Goal: Complete application form: Complete application form

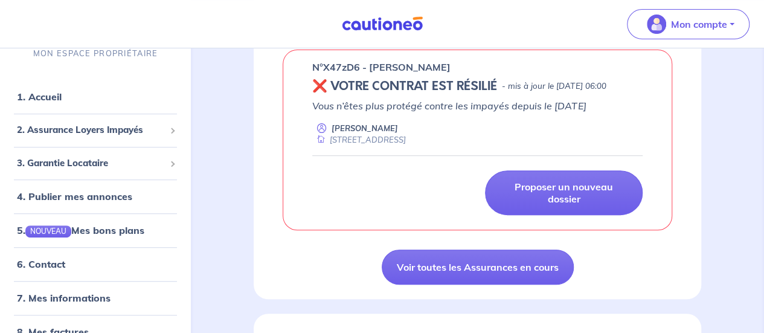
scroll to position [242, 0]
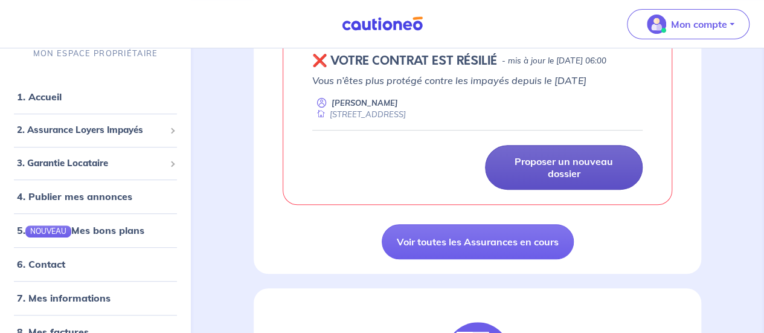
click at [555, 179] on p "Proposer un nouveau dossier" at bounding box center [563, 167] width 127 height 24
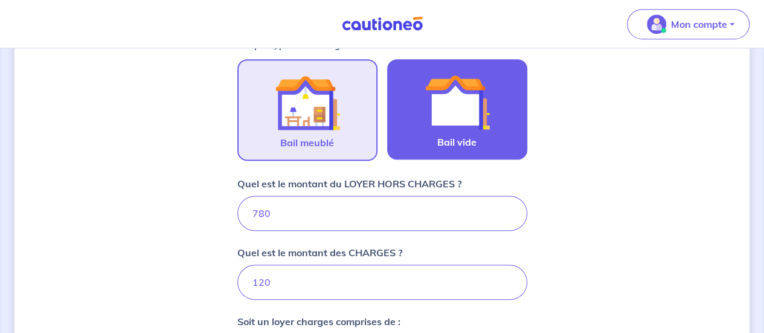
scroll to position [423, 0]
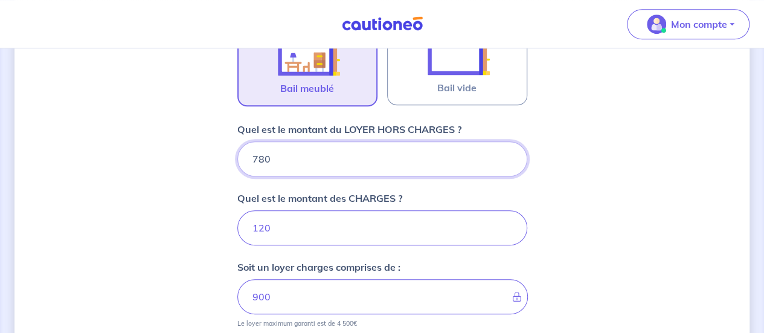
drag, startPoint x: 355, startPoint y: 162, endPoint x: 195, endPoint y: 154, distance: 160.2
click at [195, 154] on div "Dites-nous en plus sur votre bien Où se situe votre bien en location ? [STREET_…" at bounding box center [381, 108] width 735 height 936
type input "64"
type input "184"
type input "642"
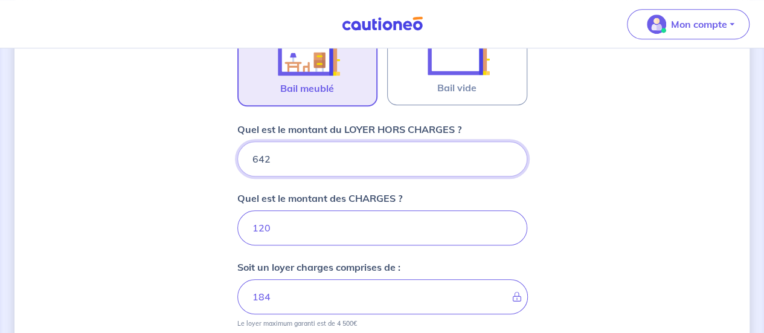
type input "762"
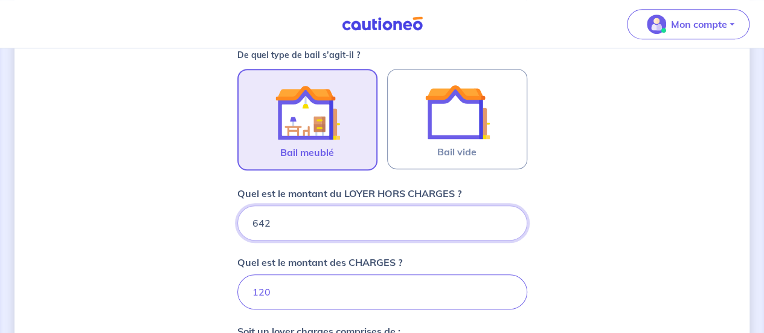
scroll to position [483, 0]
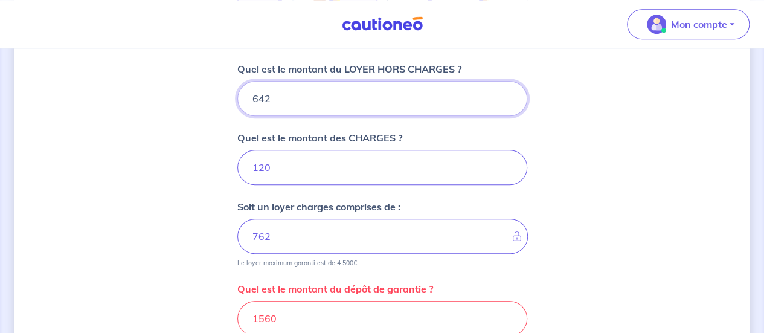
type input "642"
drag, startPoint x: 270, startPoint y: 171, endPoint x: 234, endPoint y: 171, distance: 35.6
click at [234, 171] on div "Dites-nous en plus sur votre bien Où se situe votre bien en location ? [STREET_…" at bounding box center [381, 48] width 735 height 936
type input "278"
type input "920"
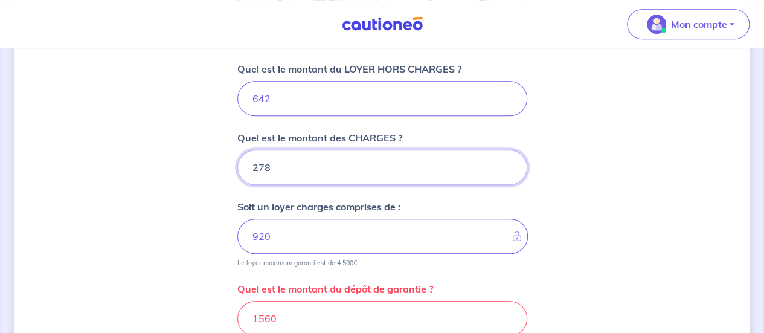
type input "278"
click at [199, 232] on div "Dites-nous en plus sur votre bien Où se situe votre bien en location ? [STREET_…" at bounding box center [381, 48] width 735 height 936
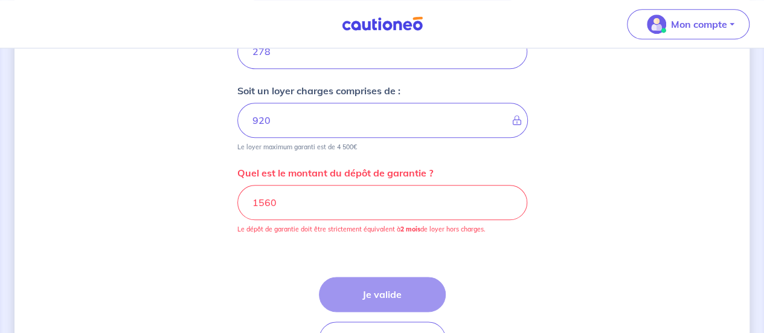
scroll to position [604, 0]
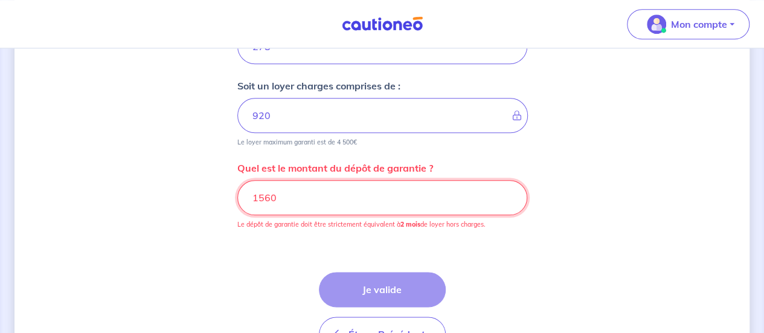
drag, startPoint x: 275, startPoint y: 200, endPoint x: 283, endPoint y: 200, distance: 7.8
click at [275, 200] on input "1560" at bounding box center [382, 197] width 290 height 35
drag, startPoint x: 283, startPoint y: 199, endPoint x: 222, endPoint y: 196, distance: 61.1
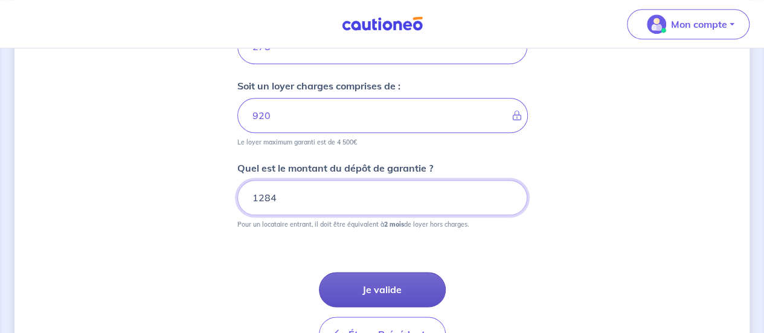
type input "1284"
click at [387, 283] on button "Je valide" at bounding box center [382, 289] width 127 height 35
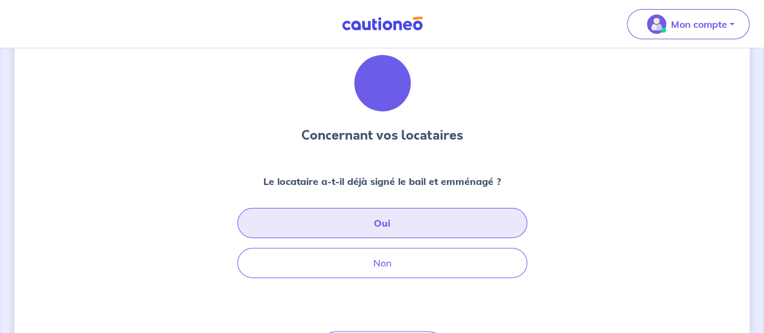
scroll to position [60, 0]
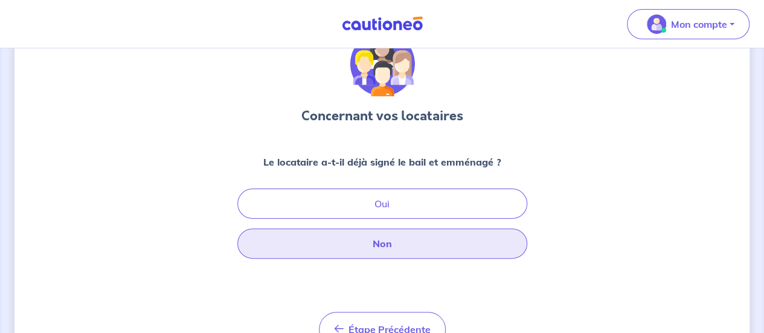
click at [391, 245] on button "Non" at bounding box center [382, 243] width 290 height 30
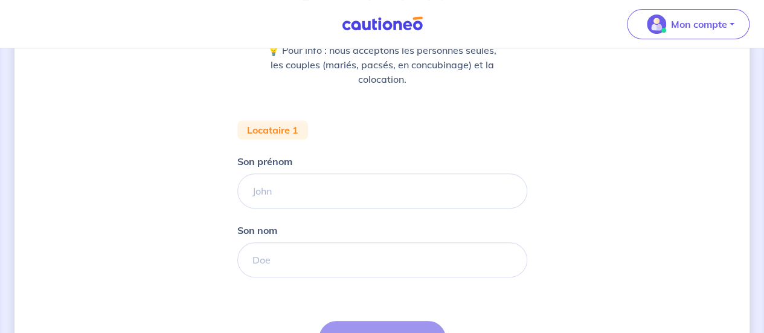
scroll to position [181, 0]
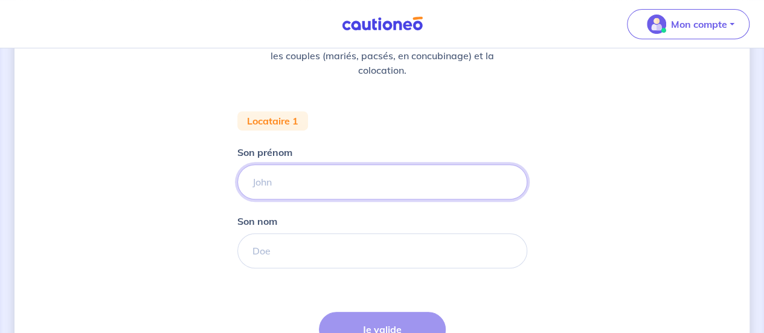
click at [307, 181] on input "Son prénom" at bounding box center [382, 181] width 290 height 35
type input "[PERSON_NAME]"
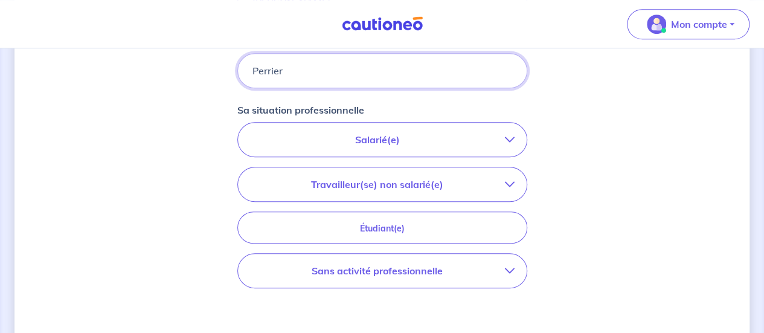
scroll to position [362, 0]
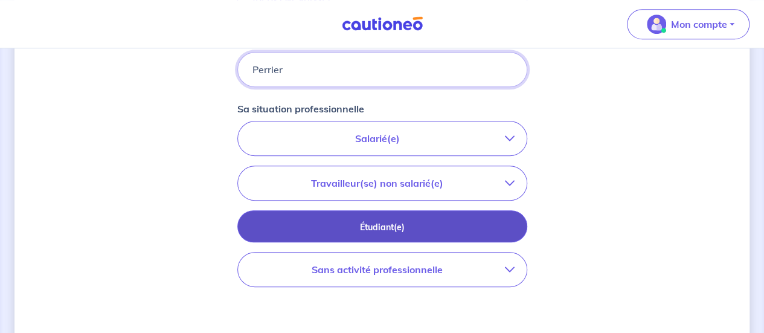
type input "Perrier"
click at [353, 223] on p "Étudiant(e)" at bounding box center [382, 226] width 260 height 13
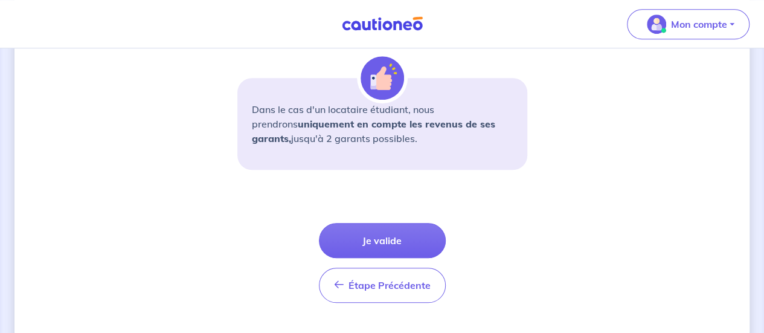
scroll to position [483, 0]
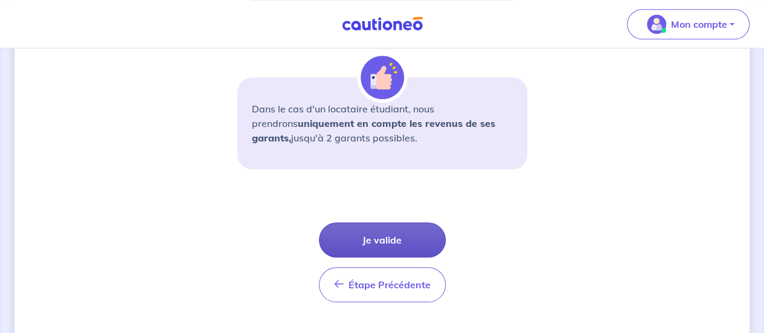
click at [368, 235] on button "Je valide" at bounding box center [382, 239] width 127 height 35
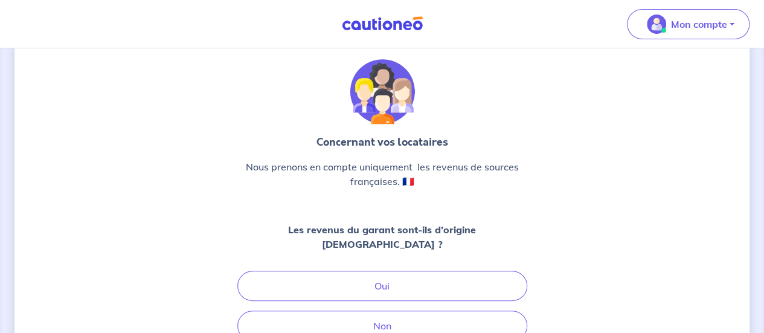
scroll to position [60, 0]
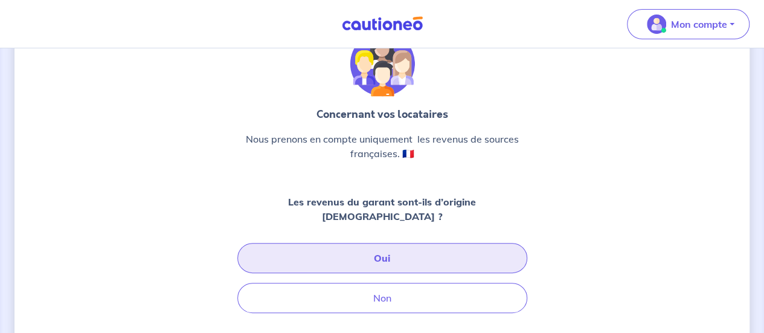
click at [377, 243] on button "Oui" at bounding box center [382, 258] width 290 height 30
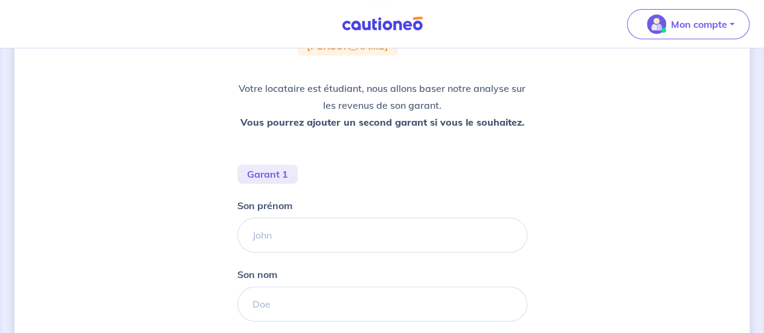
scroll to position [141, 0]
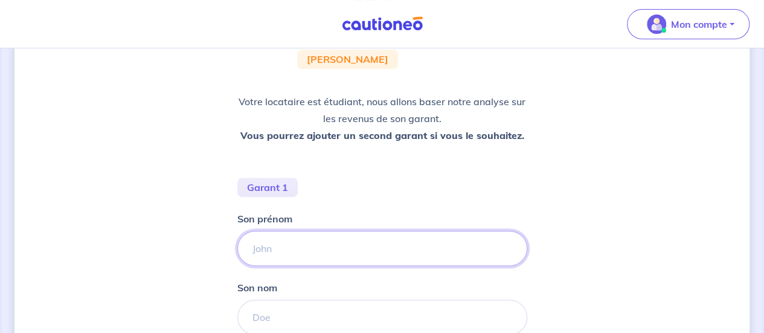
click at [340, 249] on input "Son prénom" at bounding box center [382, 248] width 290 height 35
type input "[PERSON_NAME]"
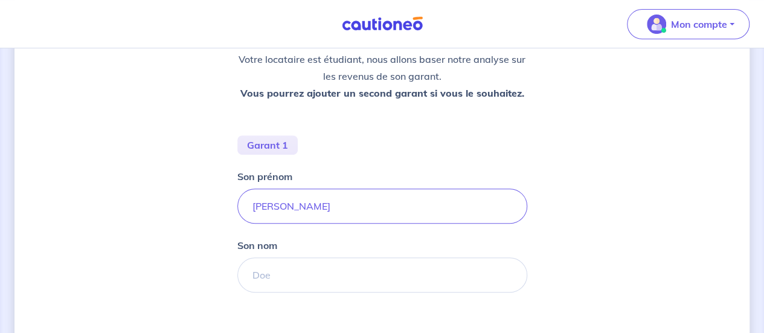
scroll to position [202, 0]
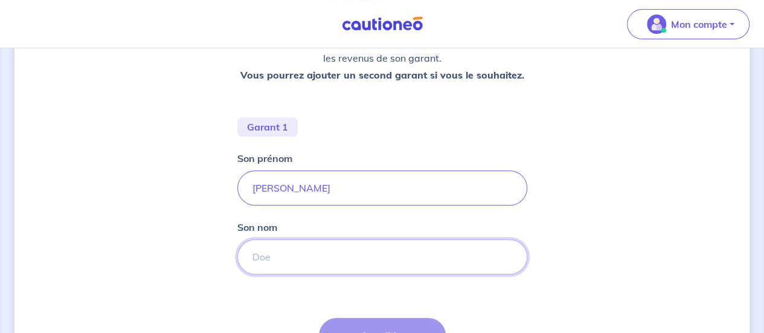
click at [319, 252] on input "Son nom" at bounding box center [382, 256] width 290 height 35
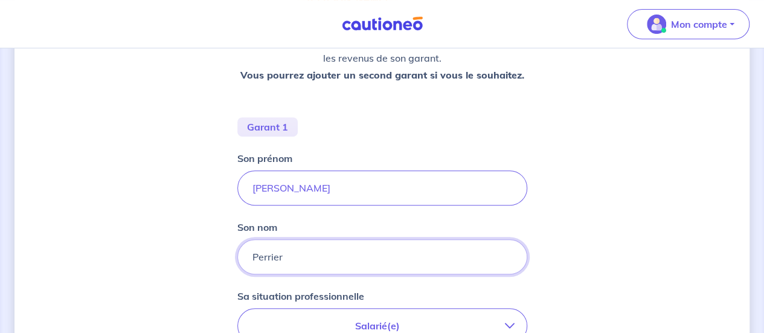
type input "Perrier"
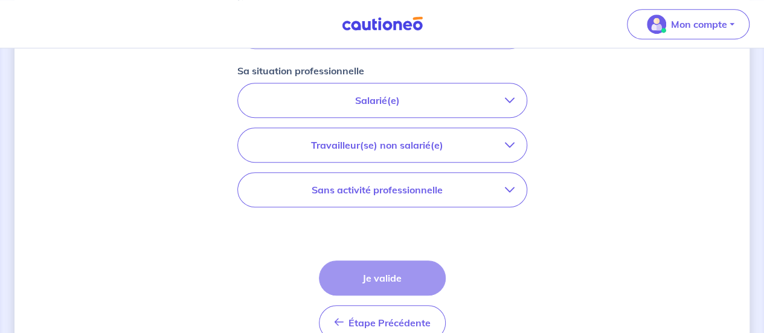
scroll to position [443, 0]
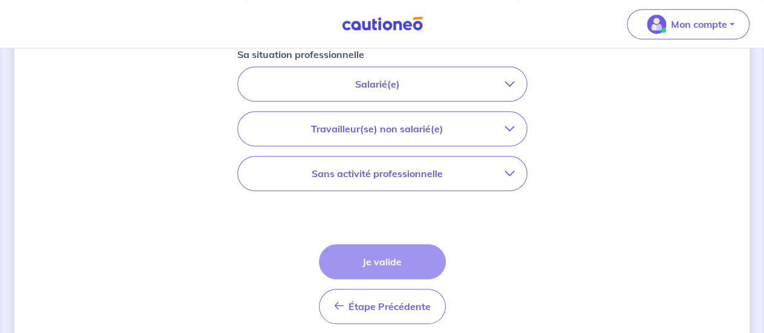
click at [382, 78] on p "Salarié(e)" at bounding box center [377, 84] width 255 height 14
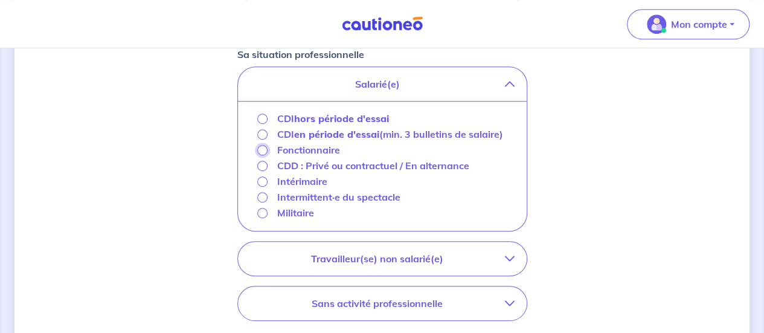
click at [263, 149] on input "Fonctionnaire" at bounding box center [262, 150] width 10 height 10
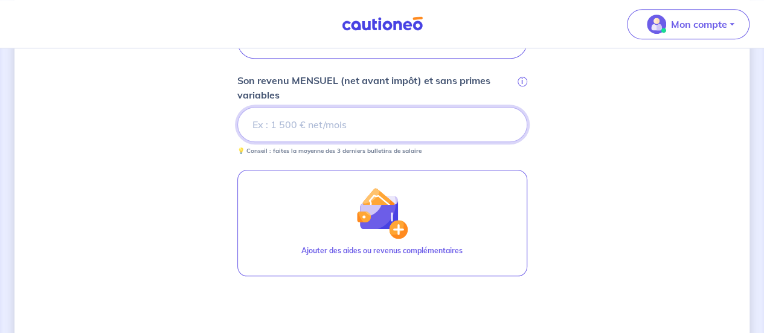
scroll to position [504, 0]
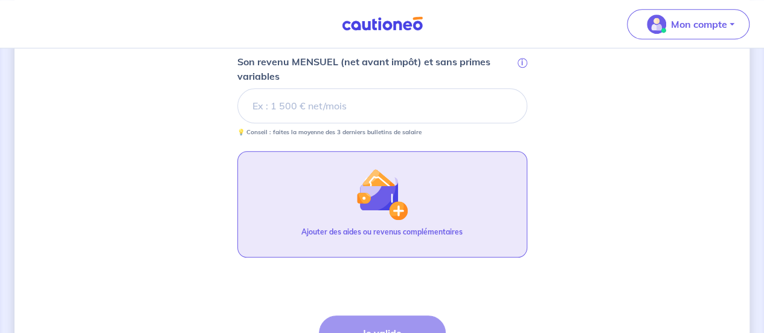
click at [392, 210] on img "button" at bounding box center [382, 194] width 52 height 52
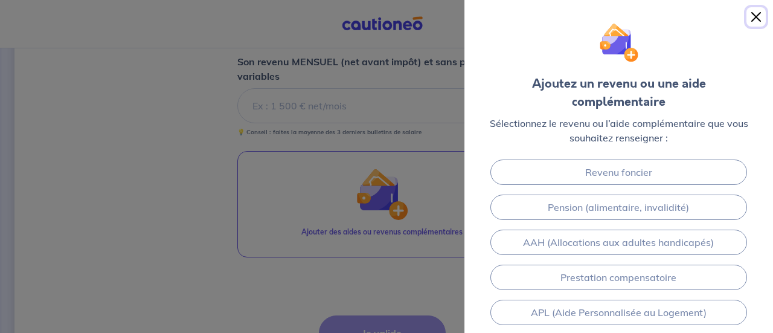
click at [753, 16] on button "Close" at bounding box center [755, 16] width 19 height 19
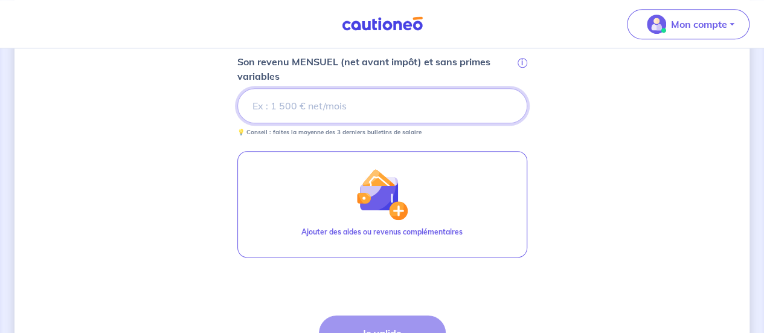
click at [356, 102] on input "Son revenu MENSUEL (net avant impôt) et sans primes variables i" at bounding box center [382, 105] width 290 height 35
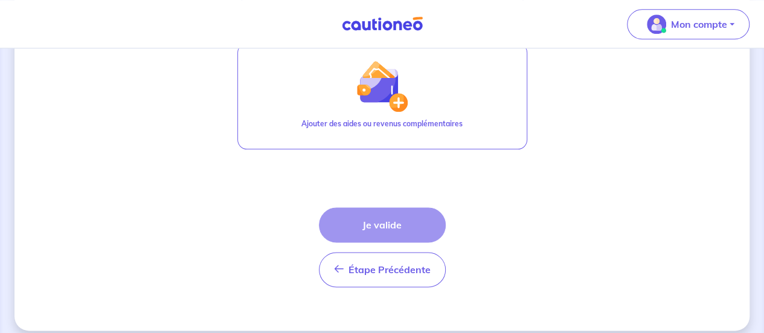
scroll to position [711, 0]
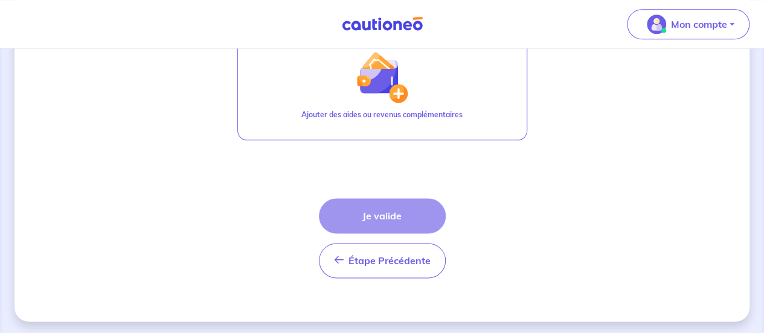
click at [378, 214] on div "Étape Précédente Précédent Je valide Je valide" at bounding box center [382, 238] width 127 height 80
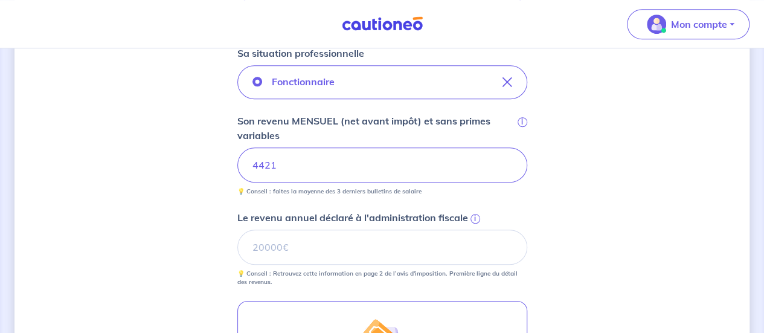
scroll to position [442, 0]
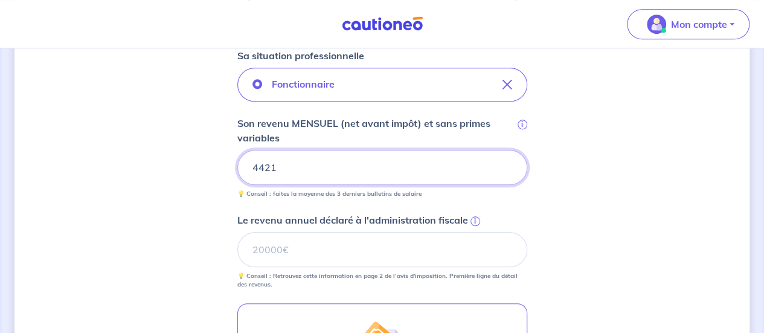
drag, startPoint x: 298, startPoint y: 164, endPoint x: 170, endPoint y: 154, distance: 127.8
click at [170, 154] on div "Concernant les garants de : [PERSON_NAME] Votre locataire est étudiant, nous al…" at bounding box center [381, 106] width 735 height 970
click at [307, 164] on input "Son revenu MENSUEL (net avant impôt) et sans primes variables i" at bounding box center [382, 167] width 290 height 35
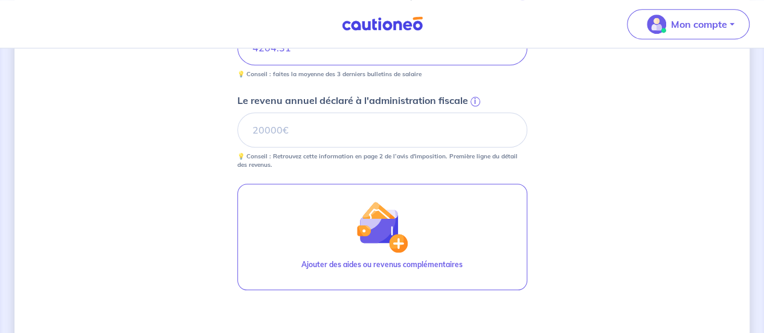
scroll to position [563, 0]
click at [475, 97] on span "i" at bounding box center [475, 100] width 10 height 10
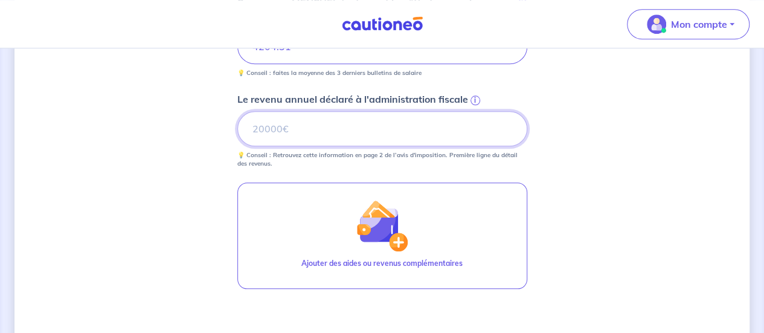
click at [475, 111] on input "Le revenu annuel déclaré à l'administration fiscale i" at bounding box center [382, 128] width 290 height 35
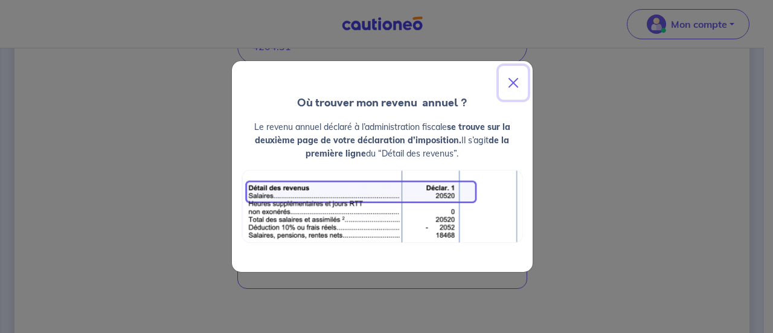
click at [515, 79] on button "Close" at bounding box center [513, 83] width 29 height 34
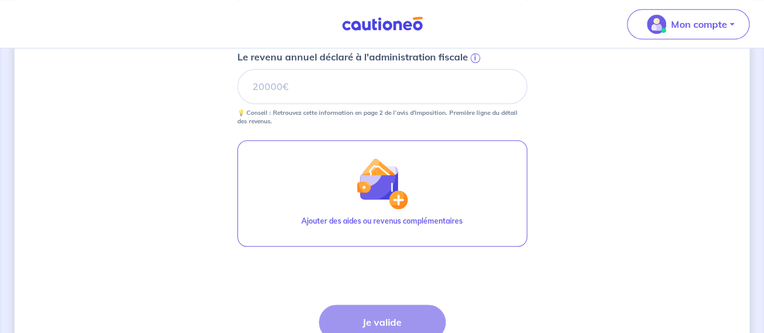
scroll to position [623, 0]
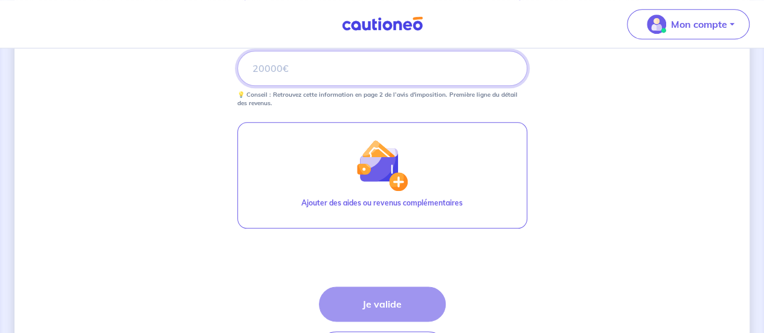
click at [306, 71] on input "Le revenu annuel déclaré à l'administration fiscale i" at bounding box center [382, 68] width 290 height 35
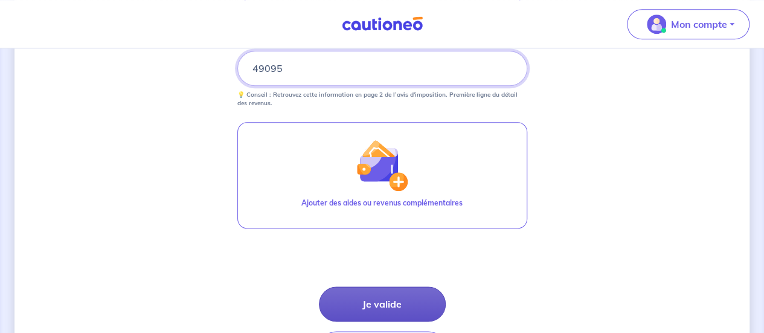
type input "49095"
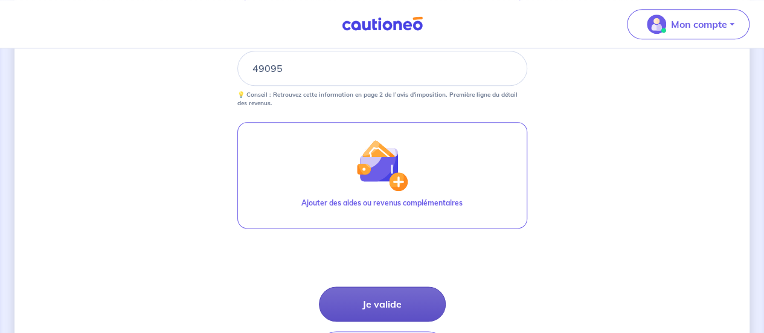
click at [398, 296] on button "Je valide" at bounding box center [382, 303] width 127 height 35
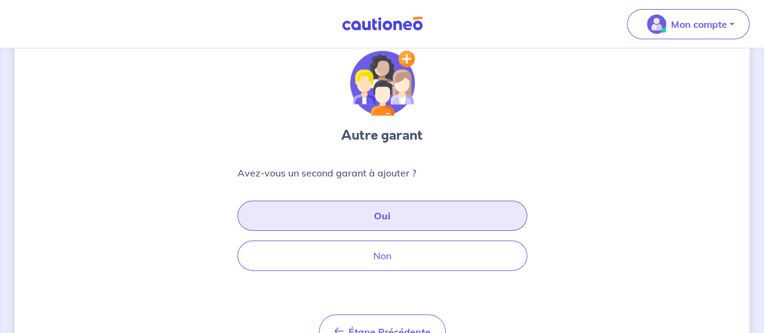
scroll to position [60, 0]
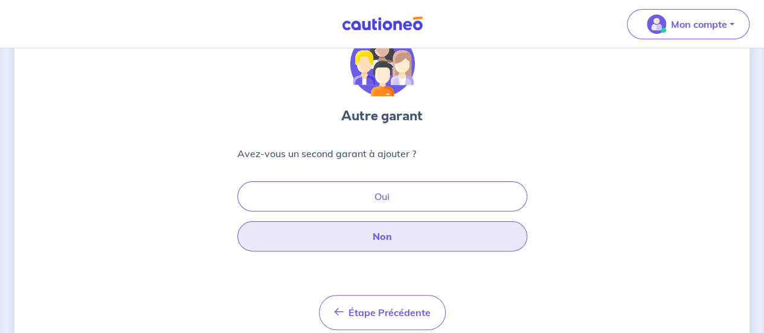
click at [387, 235] on button "Non" at bounding box center [382, 236] width 290 height 30
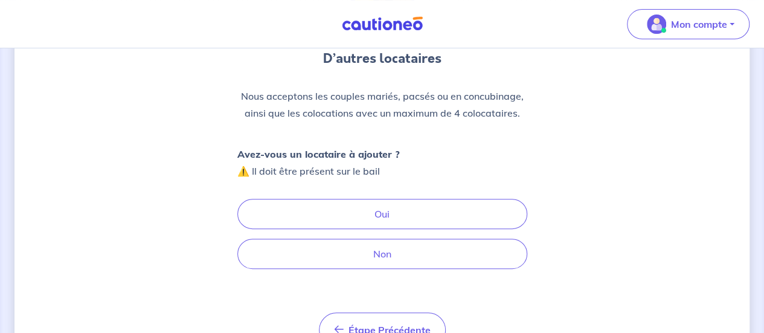
scroll to position [121, 0]
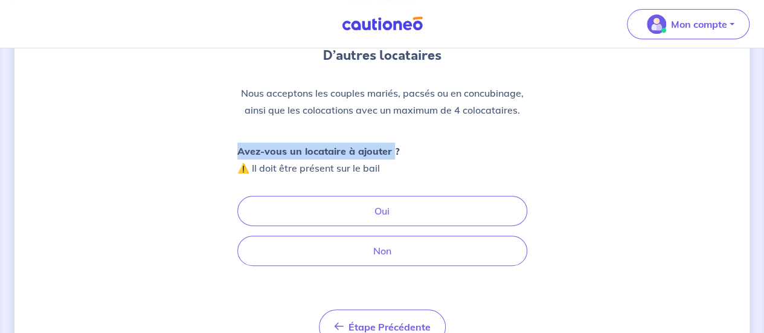
drag, startPoint x: 239, startPoint y: 153, endPoint x: 390, endPoint y: 147, distance: 151.1
click at [390, 147] on strong "Avez-vous un locataire à ajouter ?" at bounding box center [318, 151] width 162 height 12
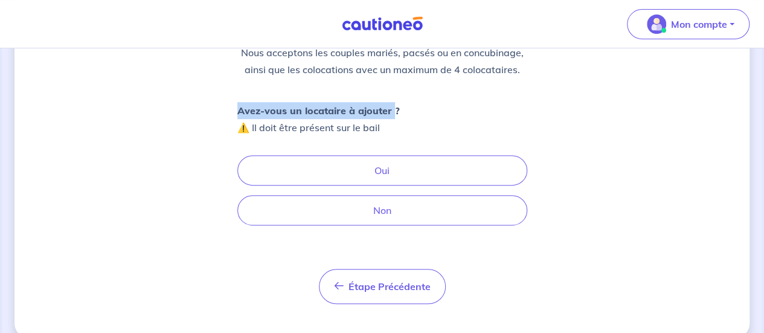
scroll to position [179, 0]
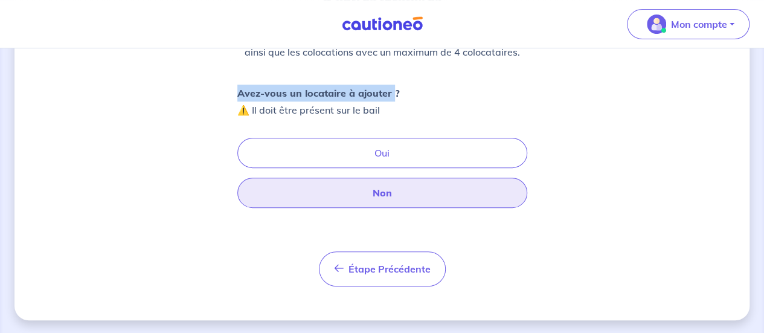
click at [377, 193] on button "Non" at bounding box center [382, 193] width 290 height 30
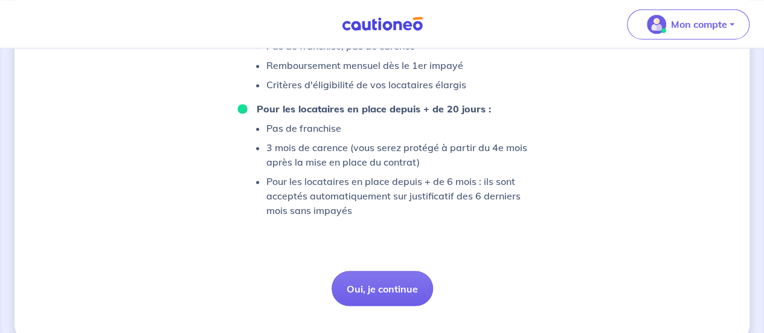
scroll to position [930, 0]
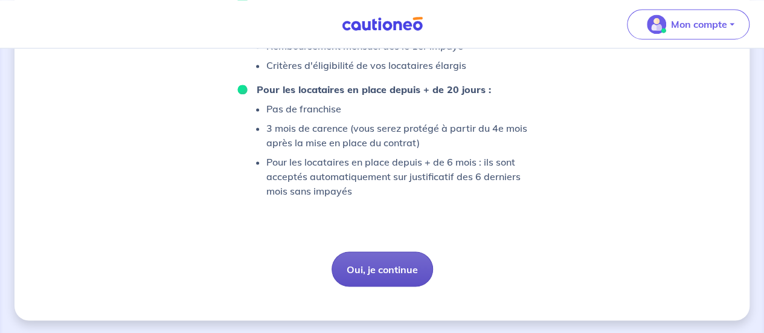
click at [377, 269] on button "Oui, je continue" at bounding box center [381, 268] width 101 height 35
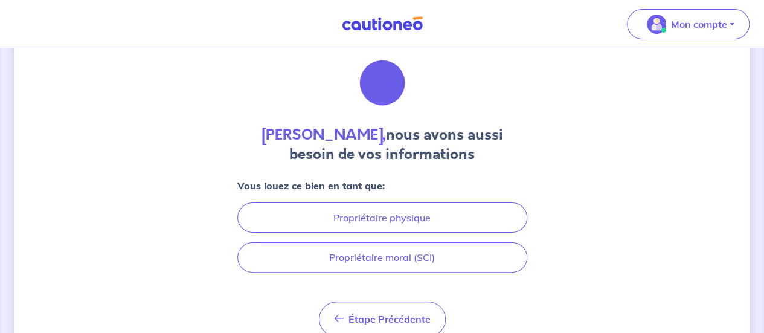
scroll to position [92, 0]
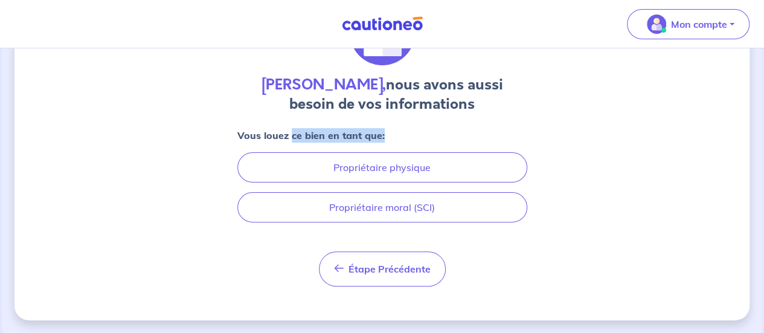
drag, startPoint x: 291, startPoint y: 137, endPoint x: 386, endPoint y: 137, distance: 94.8
click at [386, 137] on div "Vous louez ce bien en tant que: Propriétaire physique Propriétaire moral (SCI)" at bounding box center [382, 175] width 290 height 94
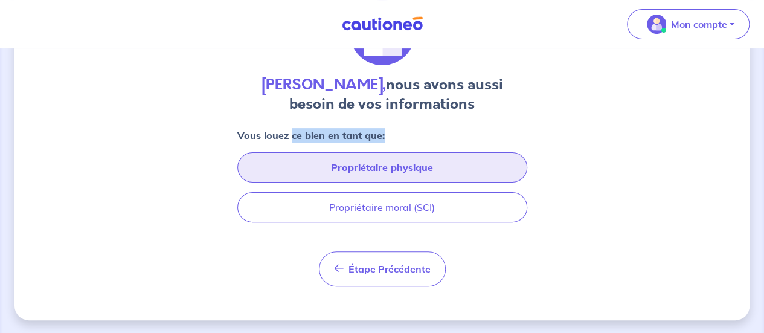
click at [385, 170] on button "Propriétaire physique" at bounding box center [382, 167] width 290 height 30
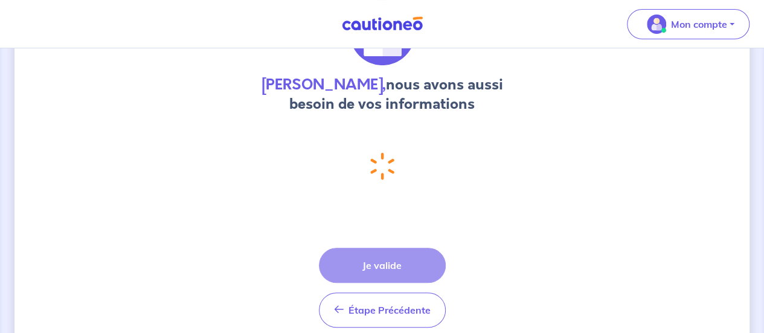
select select "FR"
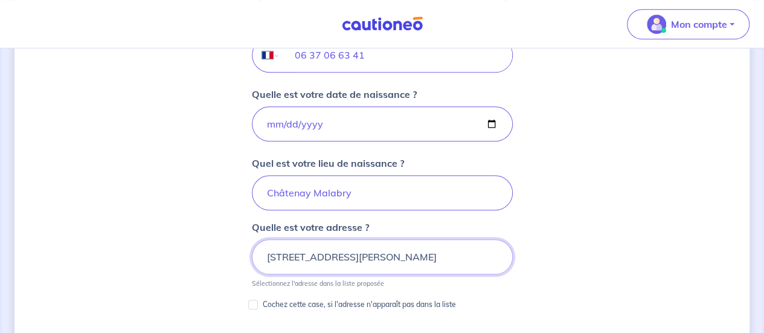
scroll to position [547, 0]
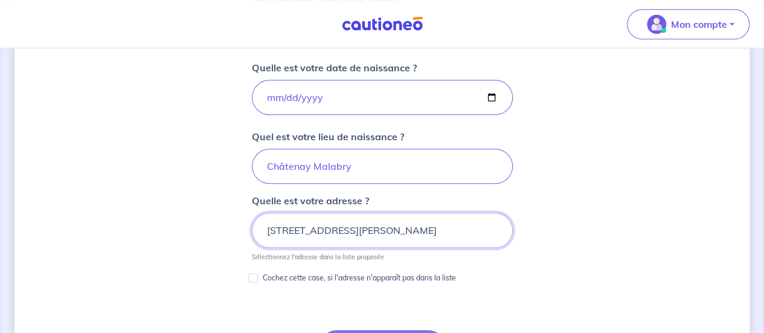
click at [378, 229] on input "[STREET_ADDRESS][PERSON_NAME]" at bounding box center [382, 230] width 261 height 35
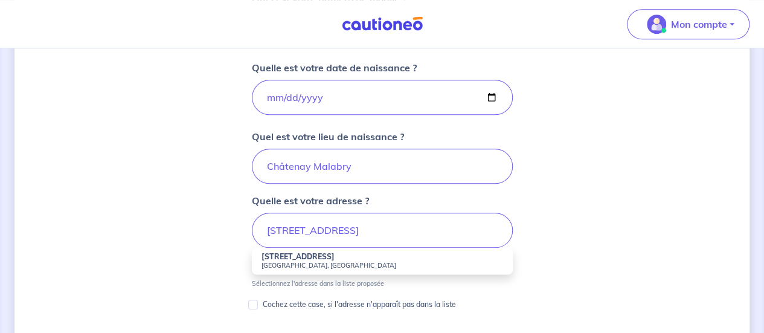
click at [334, 253] on strong "[STREET_ADDRESS]" at bounding box center [297, 256] width 73 height 9
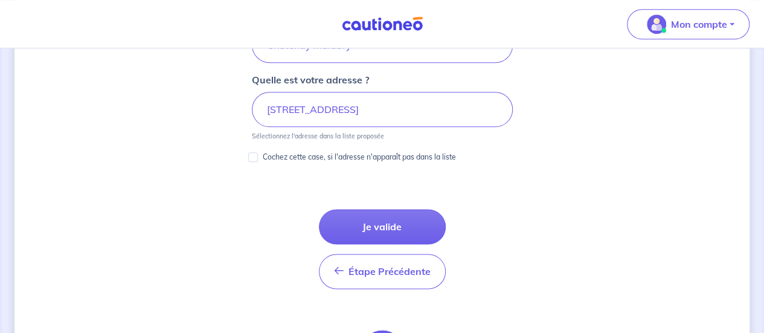
scroll to position [668, 0]
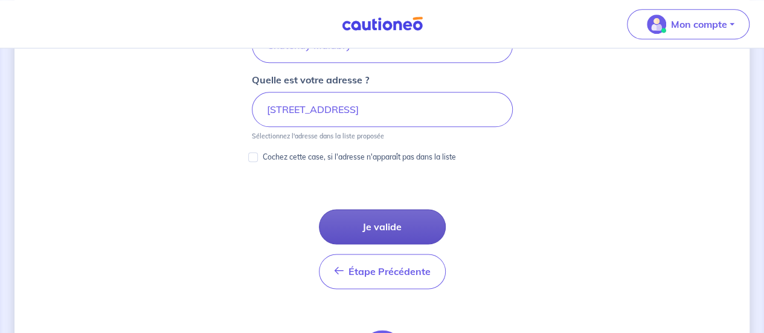
click at [392, 224] on button "Je valide" at bounding box center [382, 226] width 127 height 35
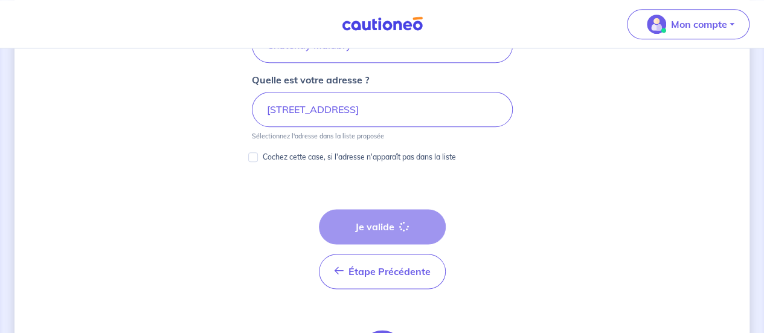
type input "[STREET_ADDRESS][PERSON_NAME]"
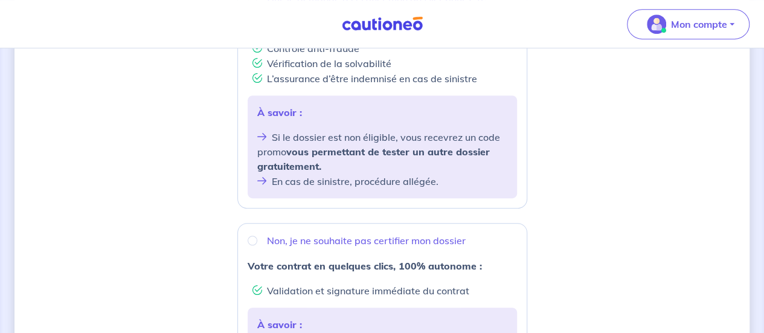
scroll to position [362, 0]
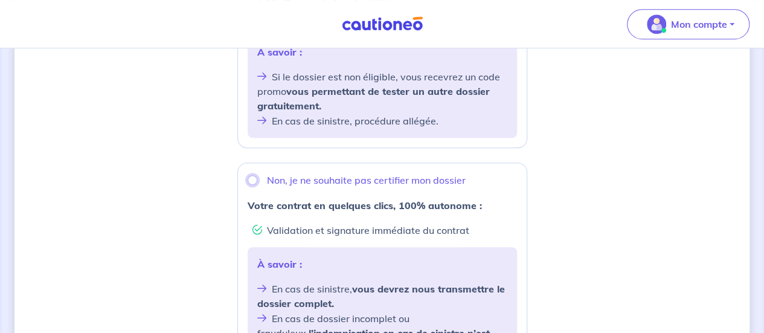
click at [254, 177] on input "Non, je ne souhaite pas certifier mon dossier" at bounding box center [253, 180] width 10 height 10
radio input "true"
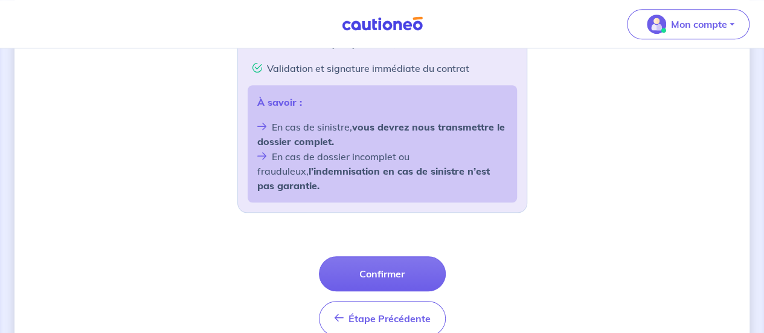
scroll to position [543, 0]
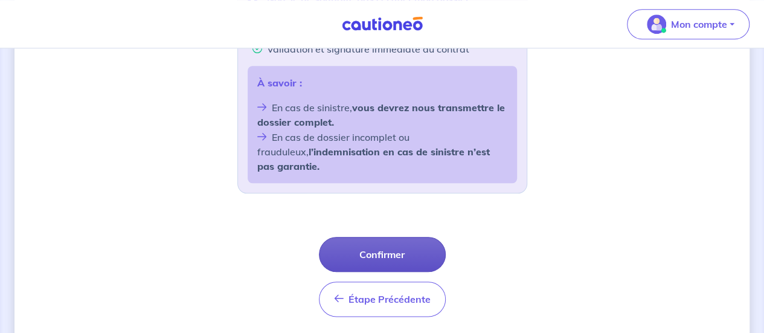
click at [381, 238] on button "Confirmer" at bounding box center [382, 254] width 127 height 35
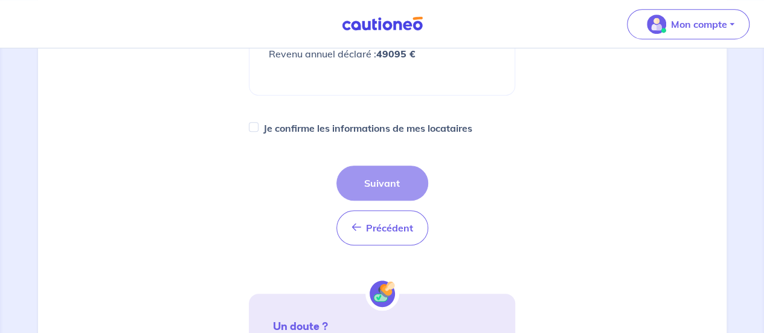
scroll to position [362, 0]
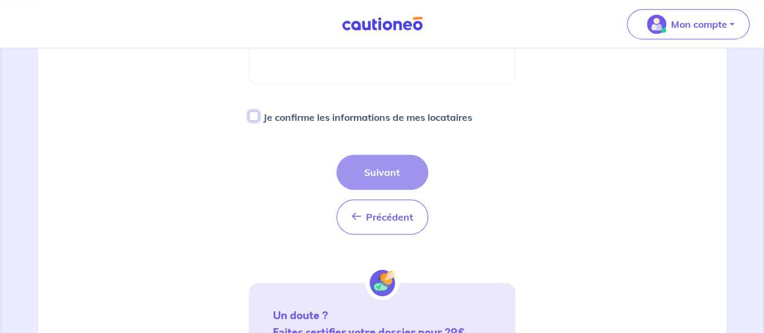
click at [254, 117] on input "Je confirme les informations de mes locataires" at bounding box center [254, 116] width 10 height 10
checkbox input "true"
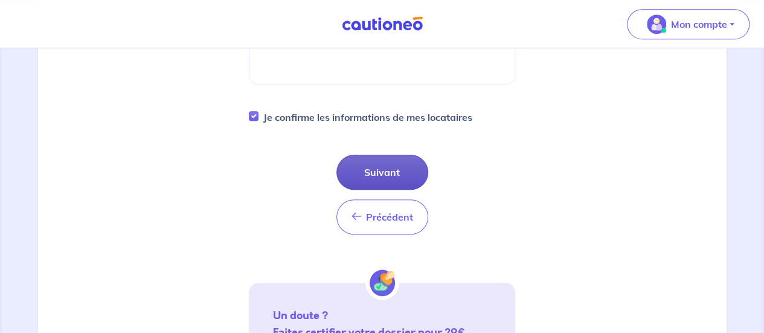
click at [374, 171] on button "Suivant" at bounding box center [382, 172] width 92 height 35
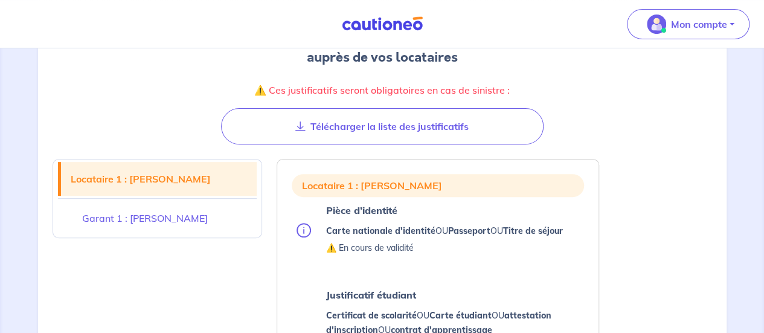
scroll to position [60, 0]
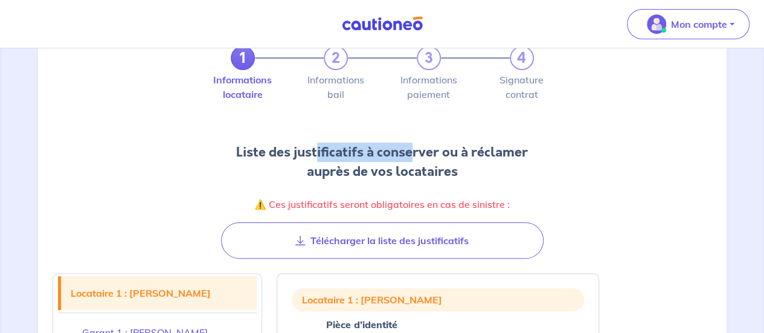
drag, startPoint x: 315, startPoint y: 157, endPoint x: 411, endPoint y: 158, distance: 96.0
click at [411, 158] on h2 "Liste des justificatifs à conserver ou à réclamer auprès de vos locataires" at bounding box center [382, 161] width 322 height 39
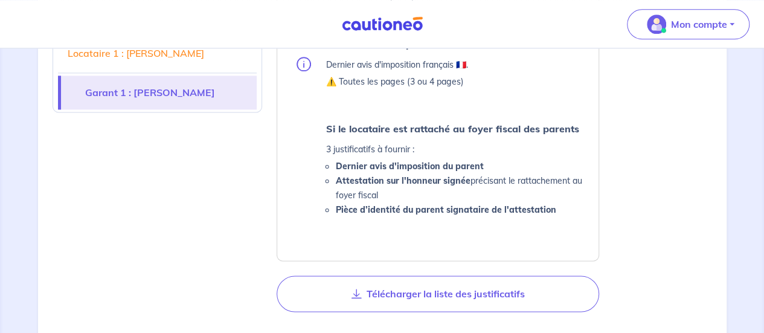
scroll to position [785, 0]
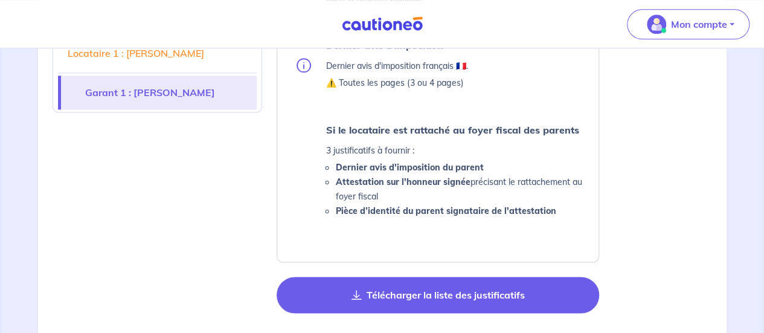
click at [409, 287] on button "Télécharger la liste des justificatifs" at bounding box center [438, 295] width 322 height 36
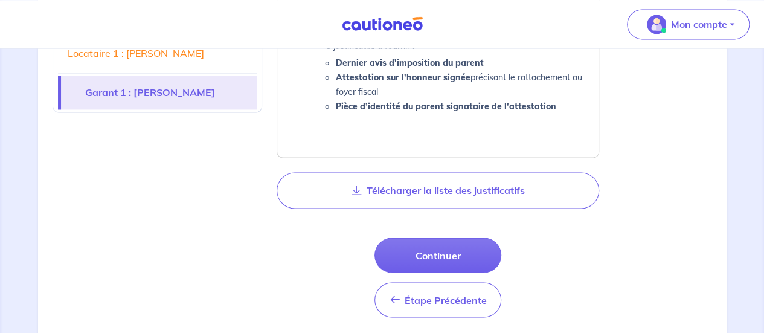
scroll to position [906, 0]
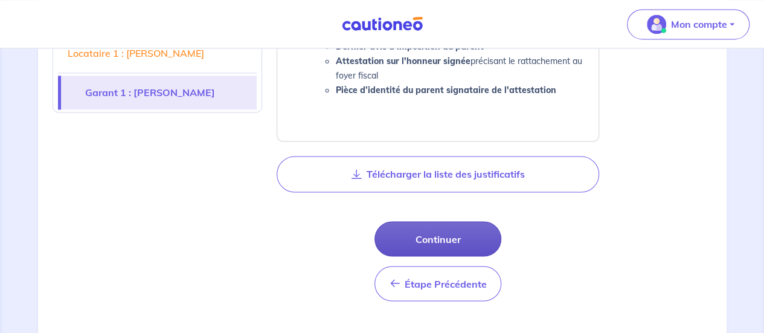
click at [438, 234] on button "Continuer" at bounding box center [437, 238] width 127 height 35
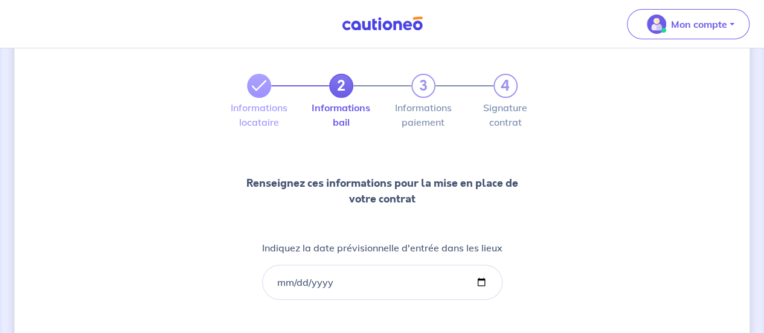
scroll to position [121, 0]
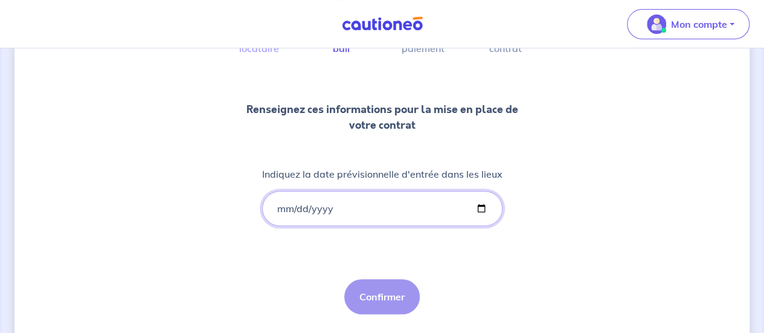
click at [277, 206] on input "Indiquez la date prévisionnelle d'entrée dans les lieux" at bounding box center [382, 208] width 240 height 35
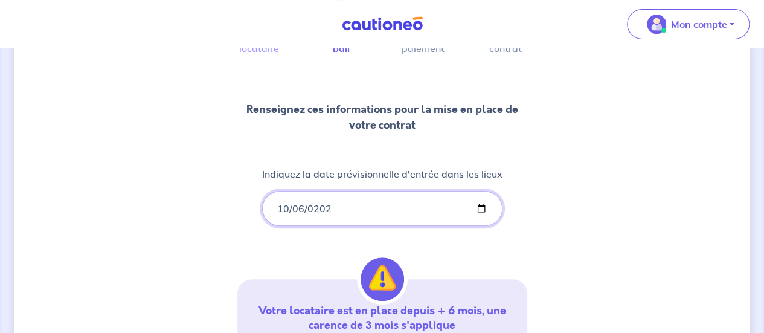
type input "[DATE]"
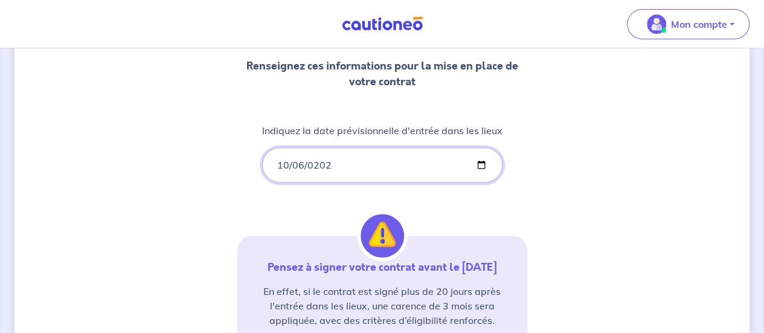
scroll to position [181, 0]
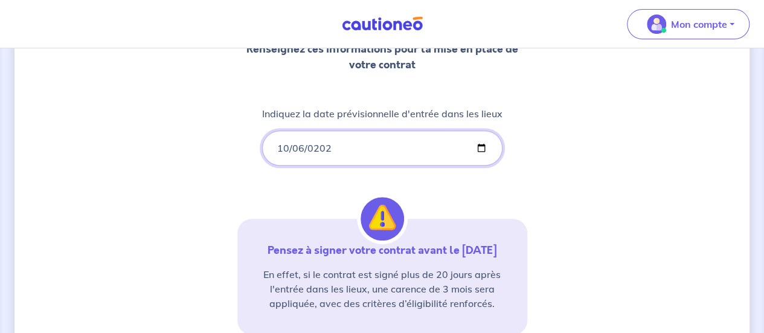
click at [351, 148] on input "[DATE]" at bounding box center [382, 147] width 240 height 35
click at [302, 147] on input "[DATE]" at bounding box center [382, 147] width 240 height 35
click at [329, 150] on input "[DATE]" at bounding box center [382, 147] width 240 height 35
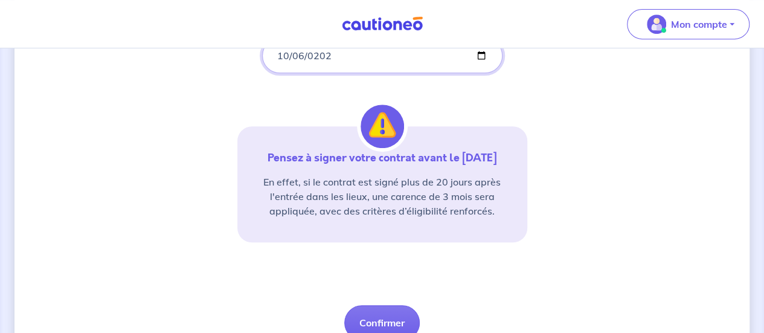
scroll to position [302, 0]
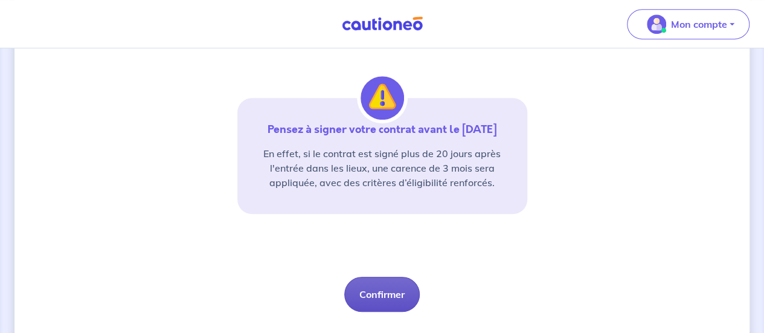
click at [385, 290] on button "Confirmer" at bounding box center [381, 294] width 75 height 35
select select "FR"
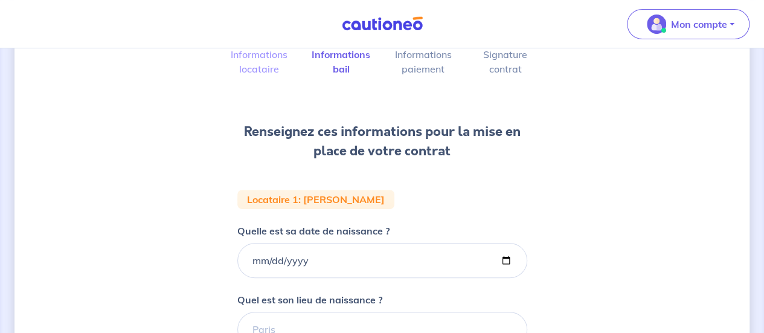
scroll to position [60, 0]
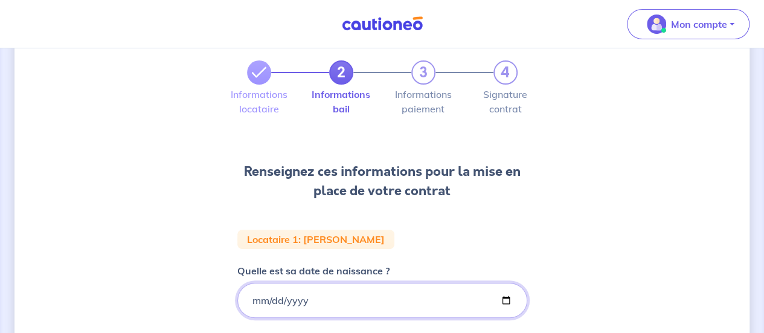
click at [257, 295] on input "Quelle est sa date de naissance ?" at bounding box center [382, 300] width 290 height 35
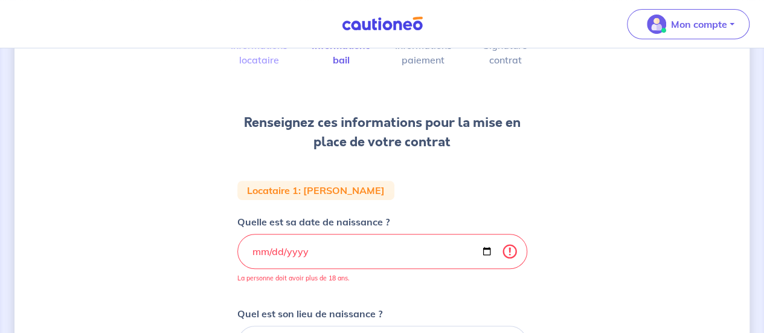
scroll to position [121, 0]
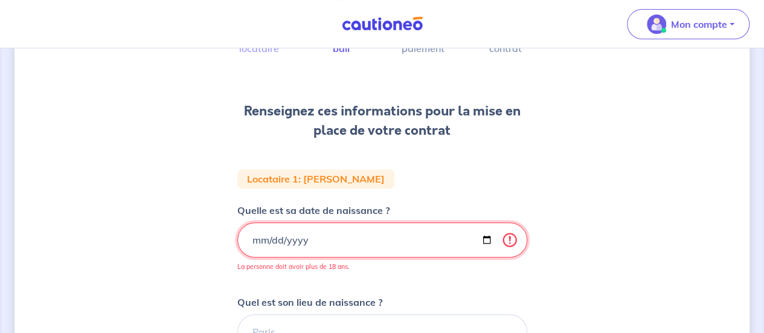
click at [293, 243] on input "[DATE]" at bounding box center [382, 239] width 290 height 35
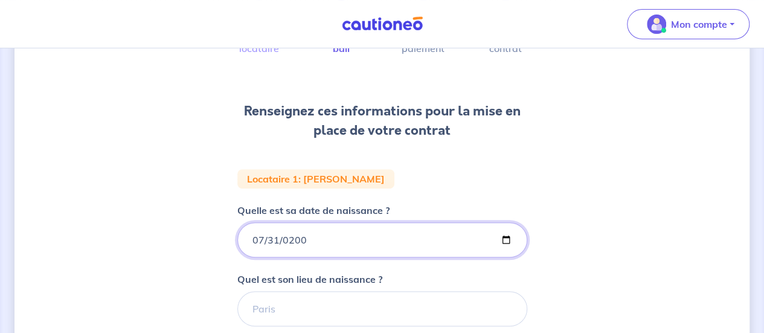
type input "[DATE]"
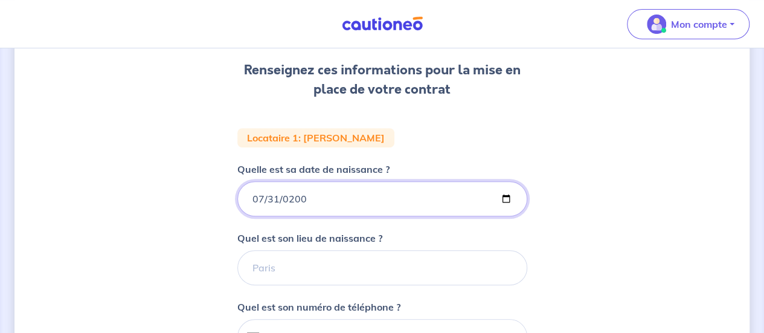
scroll to position [181, 0]
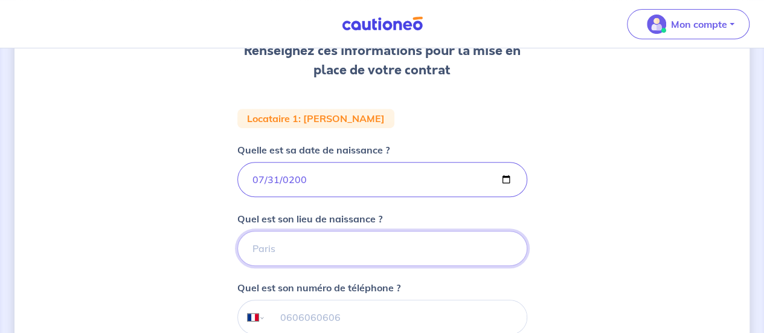
click at [283, 244] on input "Quel est son lieu de naissance ?" at bounding box center [382, 248] width 290 height 35
type input "[GEOGRAPHIC_DATA]"
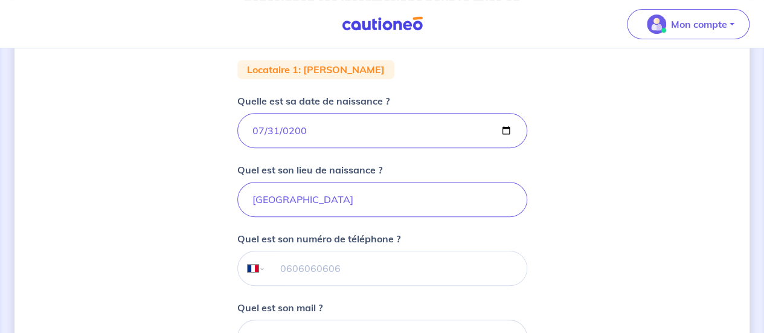
scroll to position [242, 0]
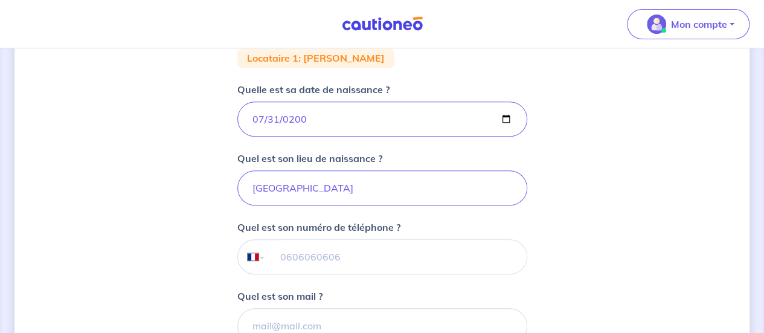
click at [298, 257] on input "tel" at bounding box center [395, 257] width 261 height 34
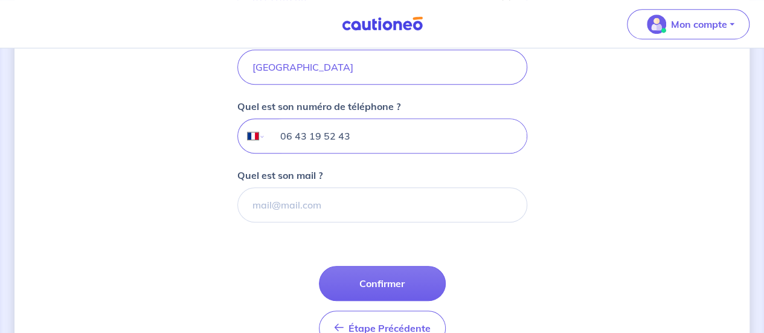
type input "06 43 19 52 43"
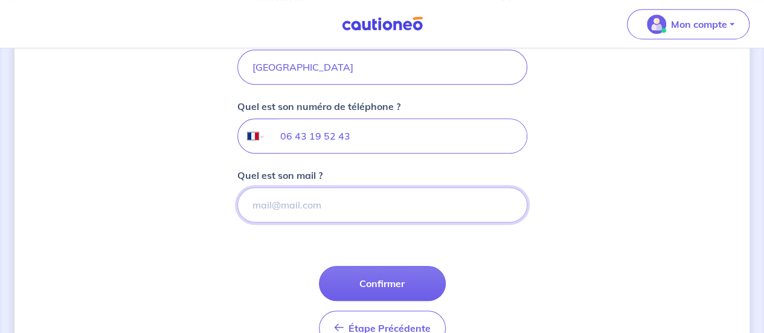
click at [319, 200] on input "Quel est son mail ?" at bounding box center [382, 204] width 290 height 35
click at [319, 211] on input "Quel est son mail ?" at bounding box center [382, 204] width 290 height 35
paste input "[PERSON_NAME][EMAIL_ADDRESS][DOMAIN_NAME]"
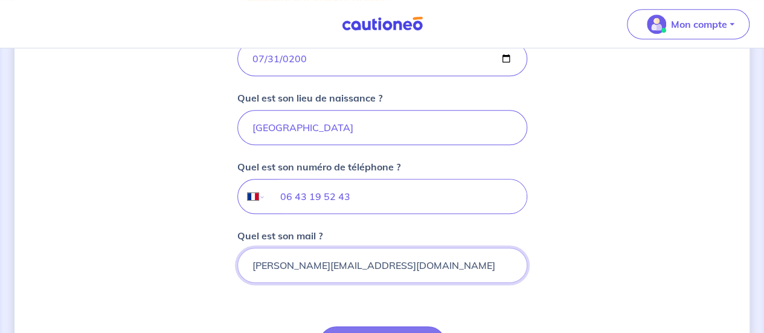
type input "[PERSON_NAME][EMAIL_ADDRESS][DOMAIN_NAME]"
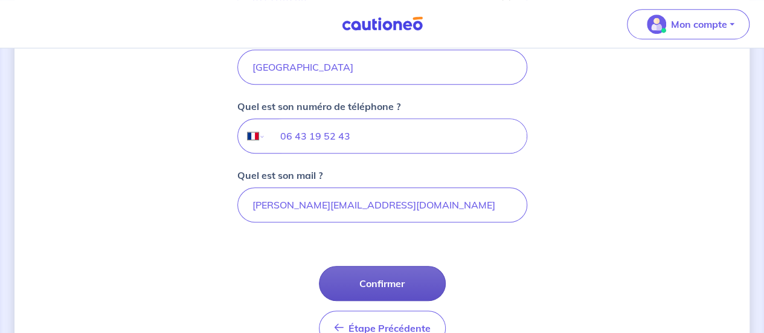
click at [379, 278] on button "Confirmer" at bounding box center [382, 283] width 127 height 35
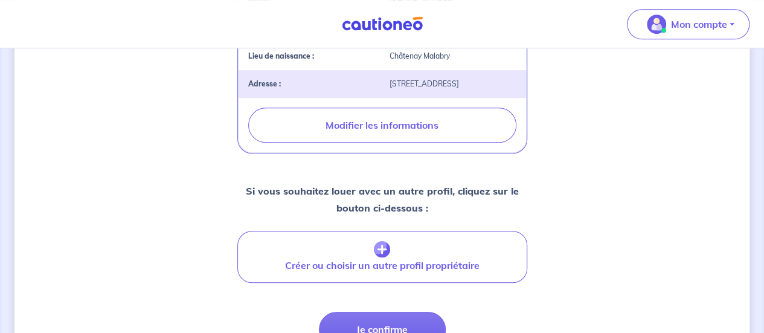
scroll to position [483, 0]
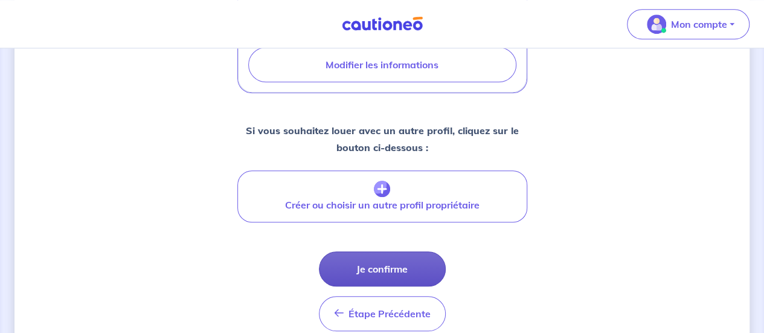
click at [381, 277] on button "Je confirme" at bounding box center [382, 268] width 127 height 35
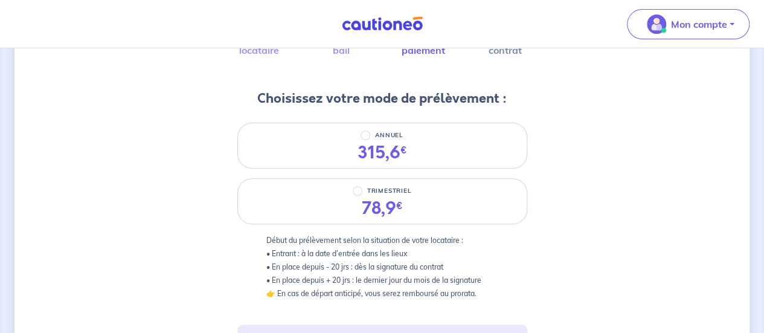
scroll to position [121, 0]
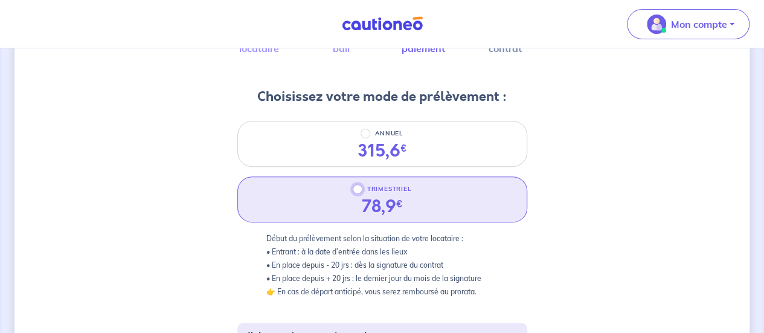
click at [358, 190] on input "TRIMESTRIEL" at bounding box center [358, 189] width 10 height 10
radio input "true"
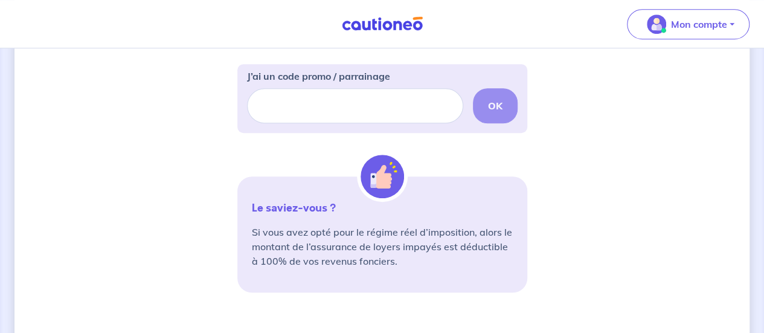
scroll to position [483, 0]
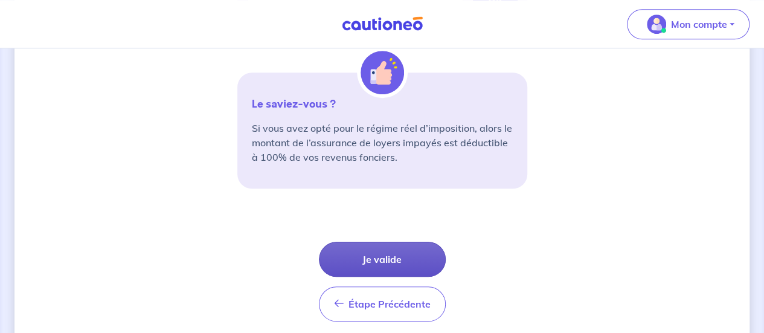
click at [396, 254] on button "Je valide" at bounding box center [382, 259] width 127 height 35
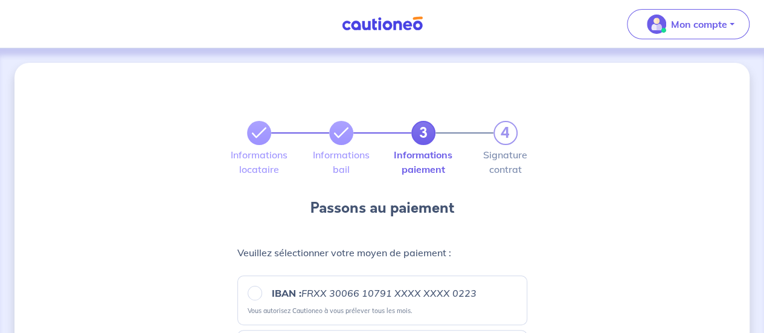
scroll to position [60, 0]
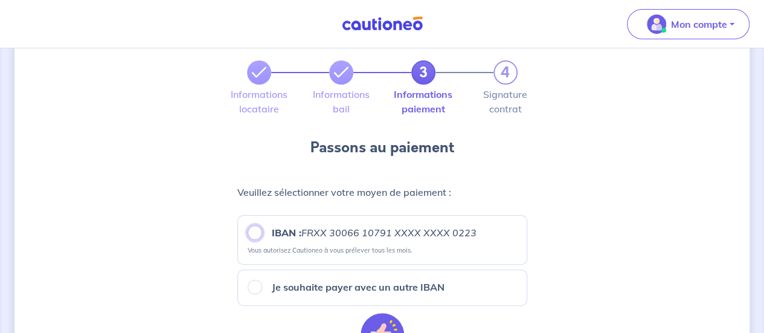
click at [256, 231] on input "IBAN : FRXX [FINANCIAL_ID] XXXX XXXX 0223" at bounding box center [255, 232] width 14 height 14
radio input "true"
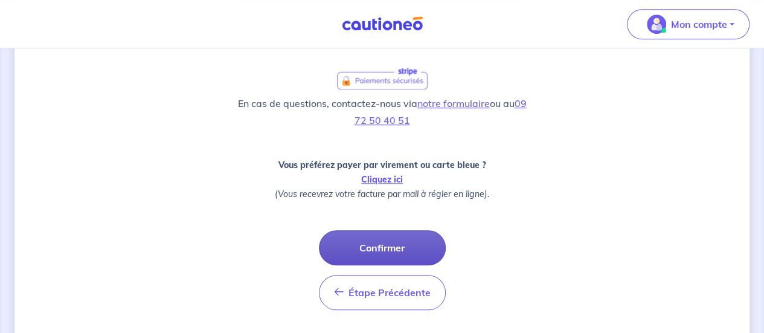
scroll to position [483, 0]
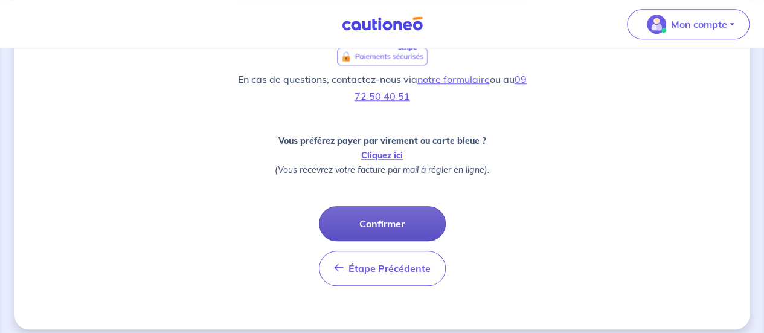
click at [380, 220] on button "Confirmer" at bounding box center [382, 223] width 127 height 35
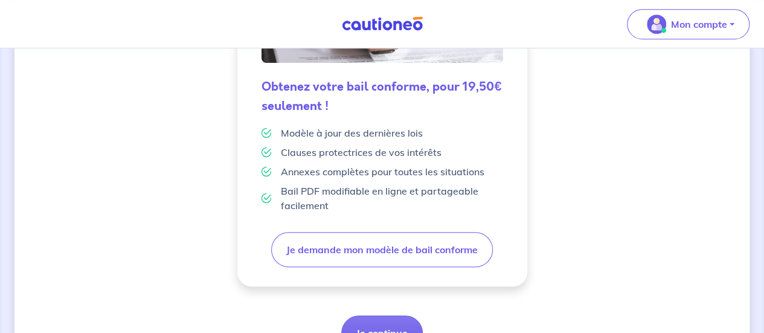
scroll to position [426, 0]
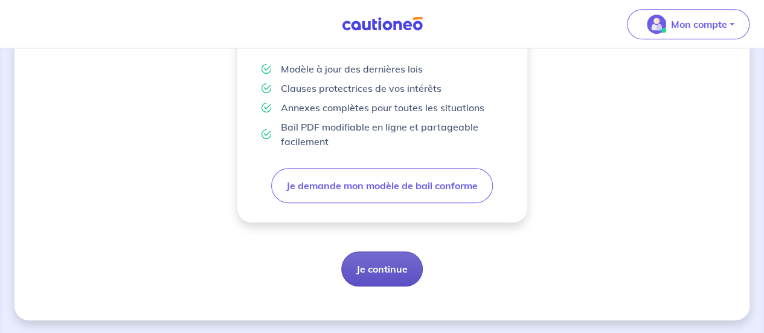
click at [391, 270] on button "Je continue" at bounding box center [382, 268] width 82 height 35
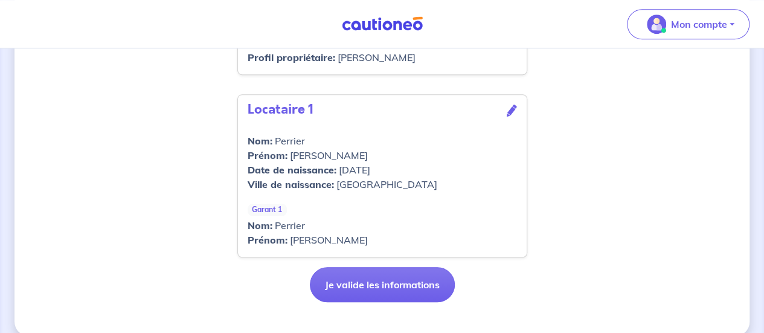
scroll to position [542, 0]
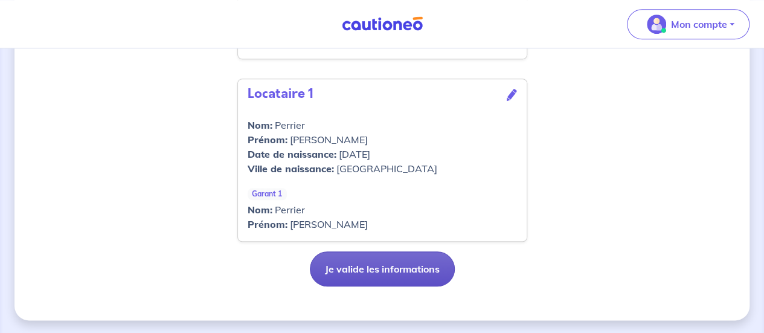
click at [393, 270] on button "Je valide les informations" at bounding box center [382, 268] width 145 height 35
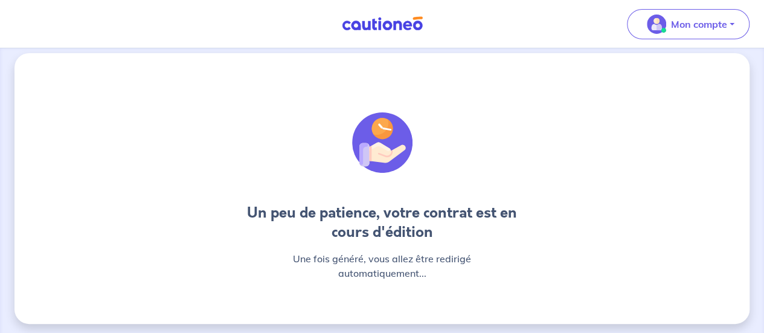
scroll to position [14, 0]
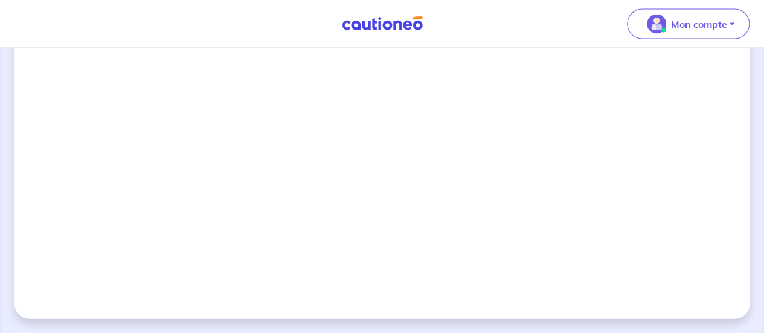
scroll to position [723, 0]
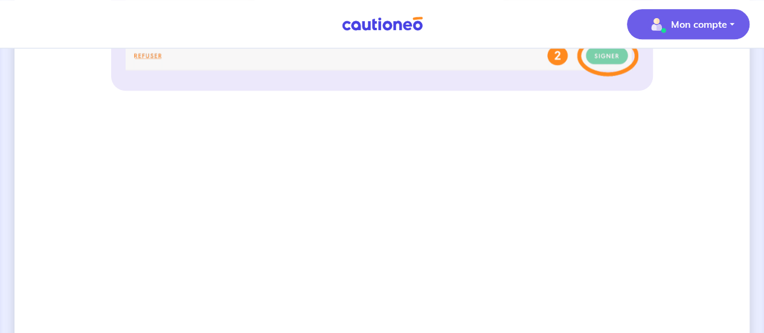
click at [726, 24] on button "Mon compte" at bounding box center [688, 24] width 123 height 30
click at [693, 73] on link "Mes informations" at bounding box center [675, 74] width 97 height 19
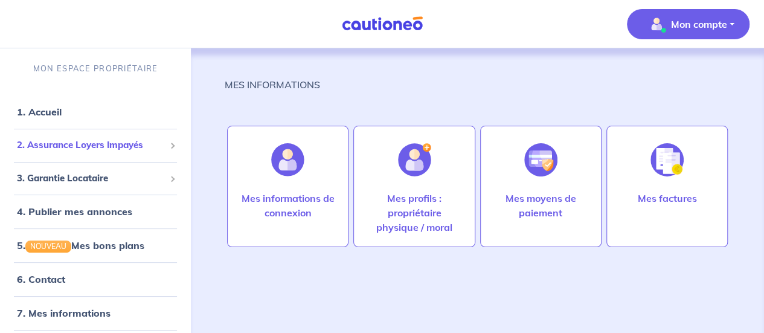
click at [124, 143] on span "2. Assurance Loyers Impayés" at bounding box center [91, 145] width 148 height 14
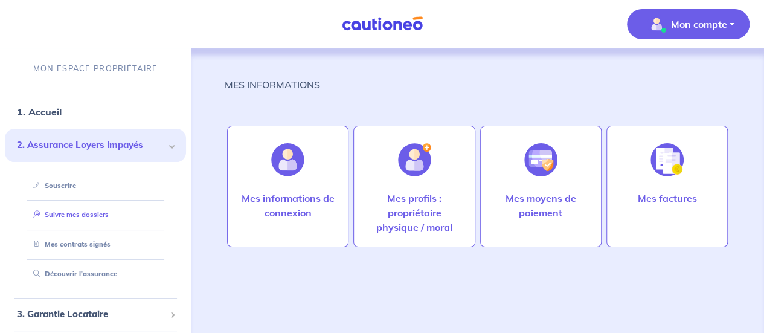
scroll to position [60, 0]
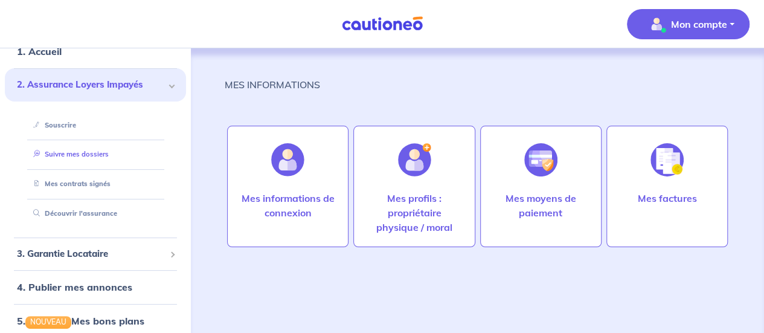
click at [91, 158] on link "Suivre mes dossiers" at bounding box center [68, 154] width 80 height 8
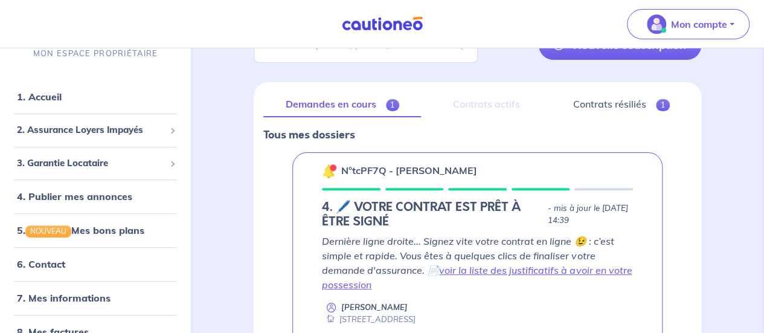
scroll to position [133, 0]
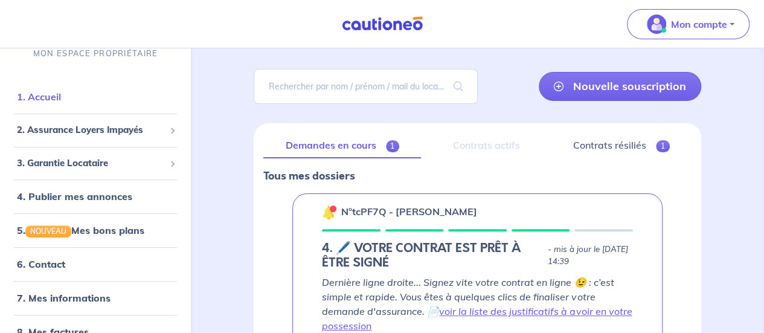
click at [58, 100] on link "1. Accueil" at bounding box center [39, 97] width 44 height 12
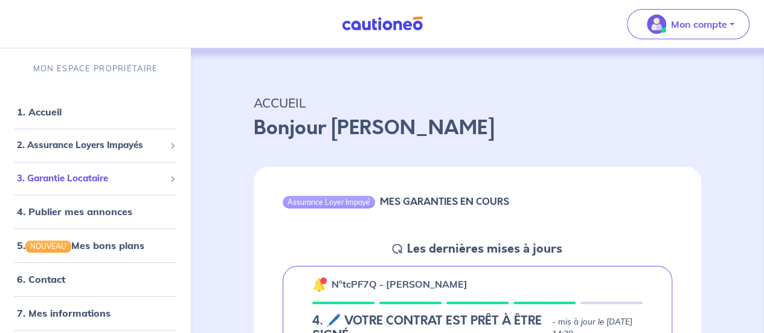
click at [86, 178] on span "3. Garantie Locataire" at bounding box center [91, 178] width 148 height 14
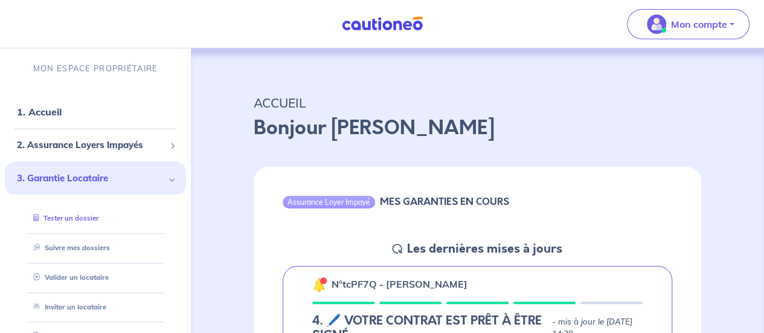
click at [74, 218] on link "Tester un dossier" at bounding box center [63, 218] width 70 height 8
click at [86, 140] on span "2. Assurance Loyers Impayés" at bounding box center [91, 145] width 148 height 14
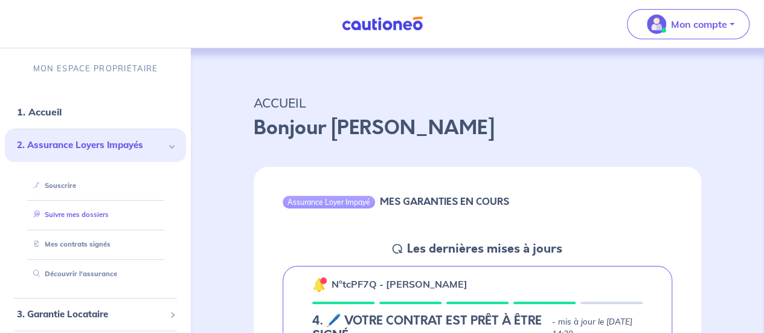
click at [83, 211] on link "Suivre mes dossiers" at bounding box center [68, 214] width 80 height 8
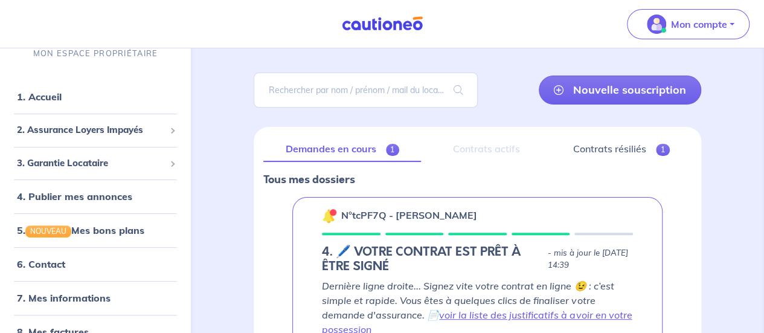
scroll to position [121, 0]
